Goal: Transaction & Acquisition: Purchase product/service

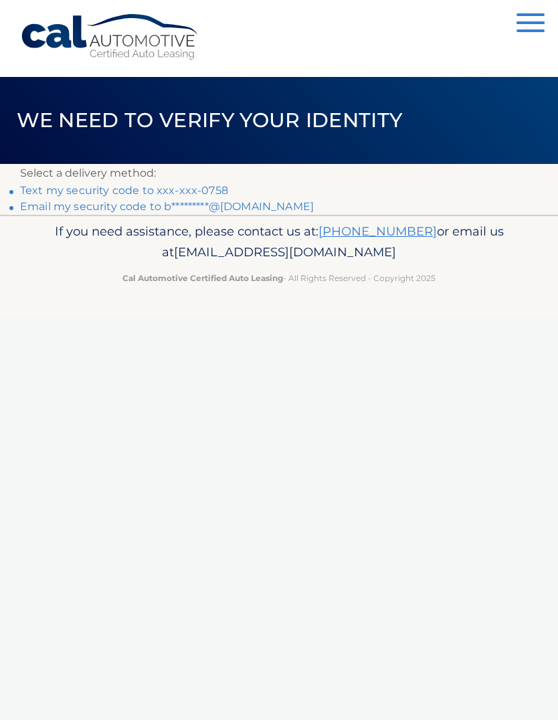
click at [143, 189] on link "Text my security code to xxx-xxx-0758" at bounding box center [124, 190] width 208 height 13
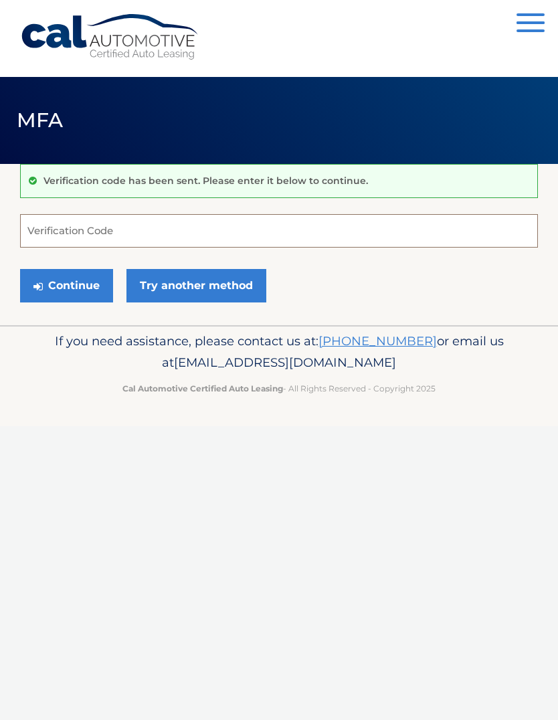
click at [116, 224] on input "Verification Code" at bounding box center [279, 230] width 518 height 33
type input "567278"
click at [66, 285] on button "Continue" at bounding box center [66, 285] width 93 height 33
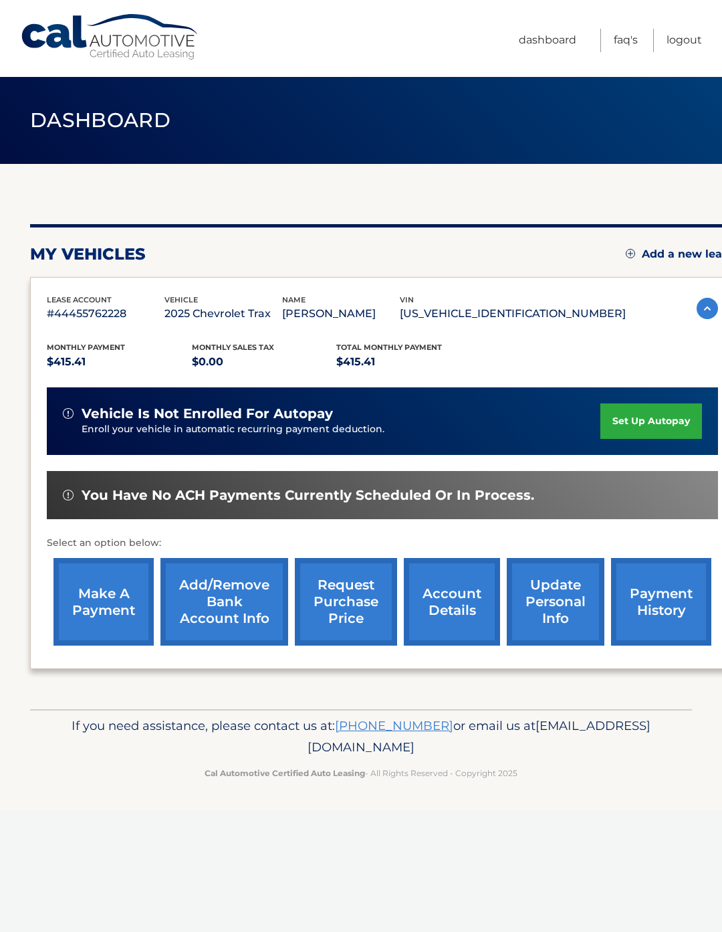
click at [109, 599] on link "make a payment" at bounding box center [104, 602] width 100 height 88
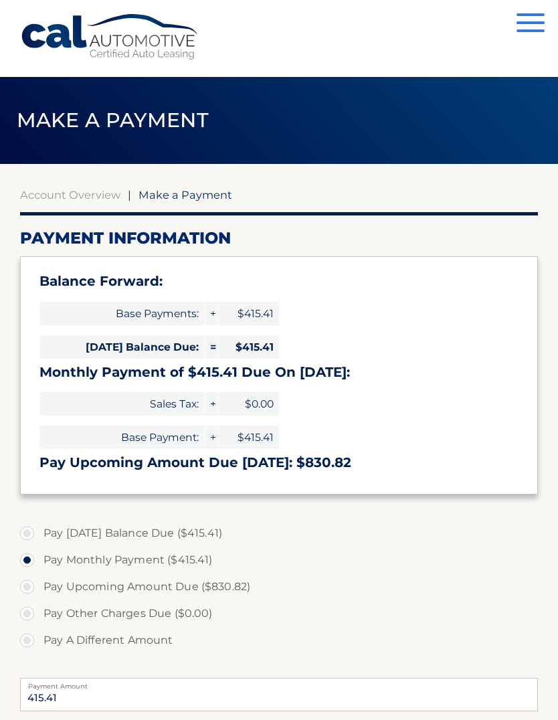
select select "NDVkYmMyZTMtM2QzYi00ODIzLTllYTItMmU2NDAxNDc3ZTU5"
click at [23, 534] on label "Pay Today's Balance Due ($415.41)" at bounding box center [279, 533] width 518 height 27
click at [25, 534] on input "Pay Today's Balance Due ($415.41)" at bounding box center [31, 530] width 13 height 21
radio input "true"
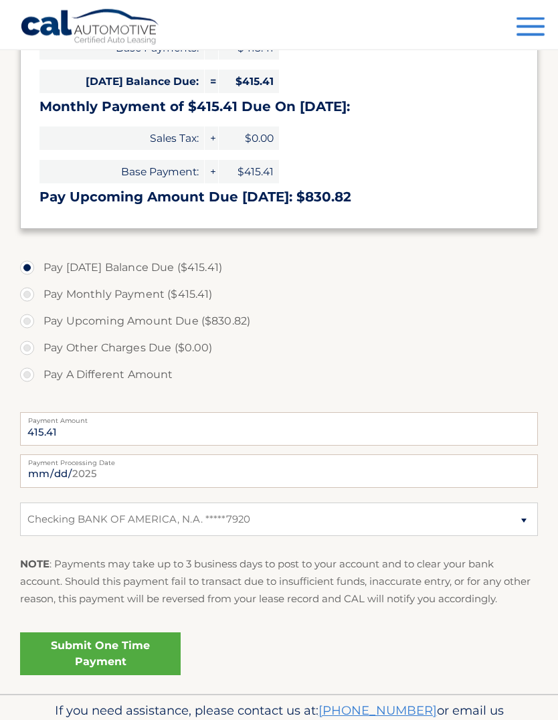
scroll to position [292, 0]
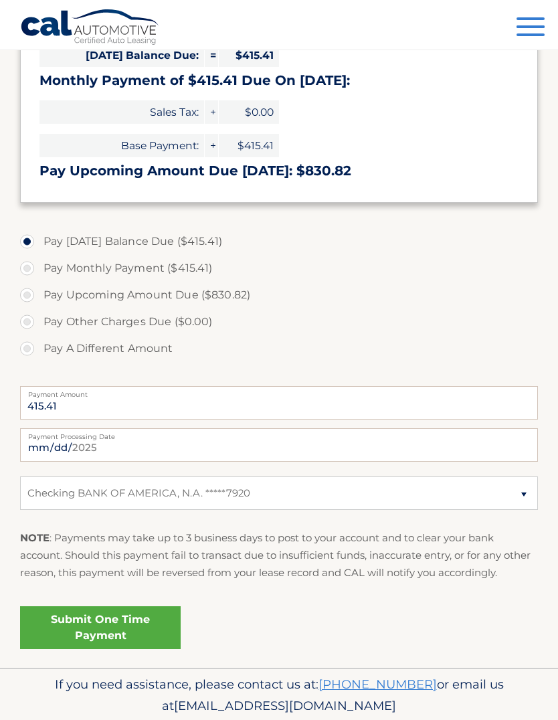
click at [137, 625] on link "Submit One Time Payment" at bounding box center [100, 627] width 161 height 43
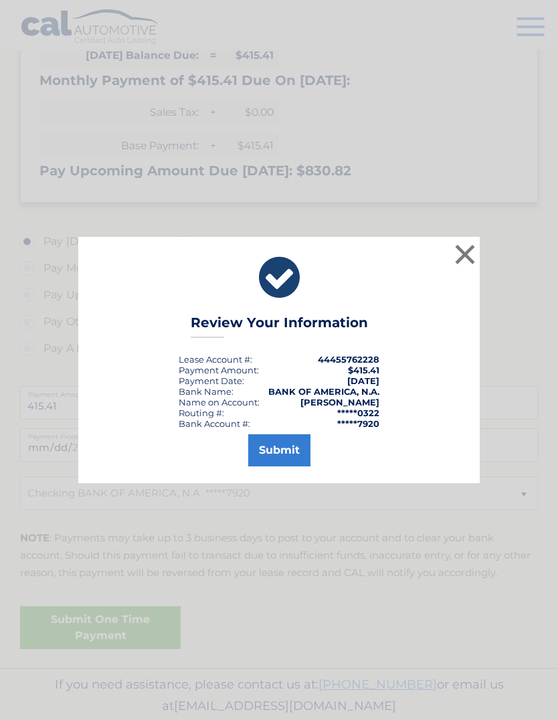
click at [302, 466] on button "Submit" at bounding box center [279, 450] width 62 height 32
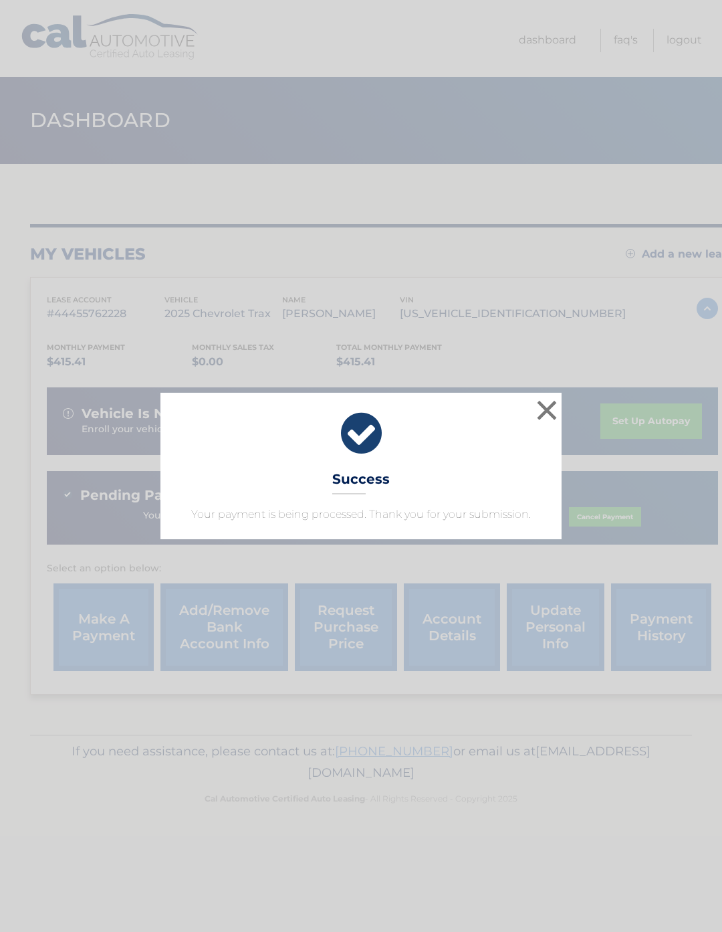
click at [536, 397] on button "×" at bounding box center [547, 410] width 27 height 27
